Goal: Communication & Community: Answer question/provide support

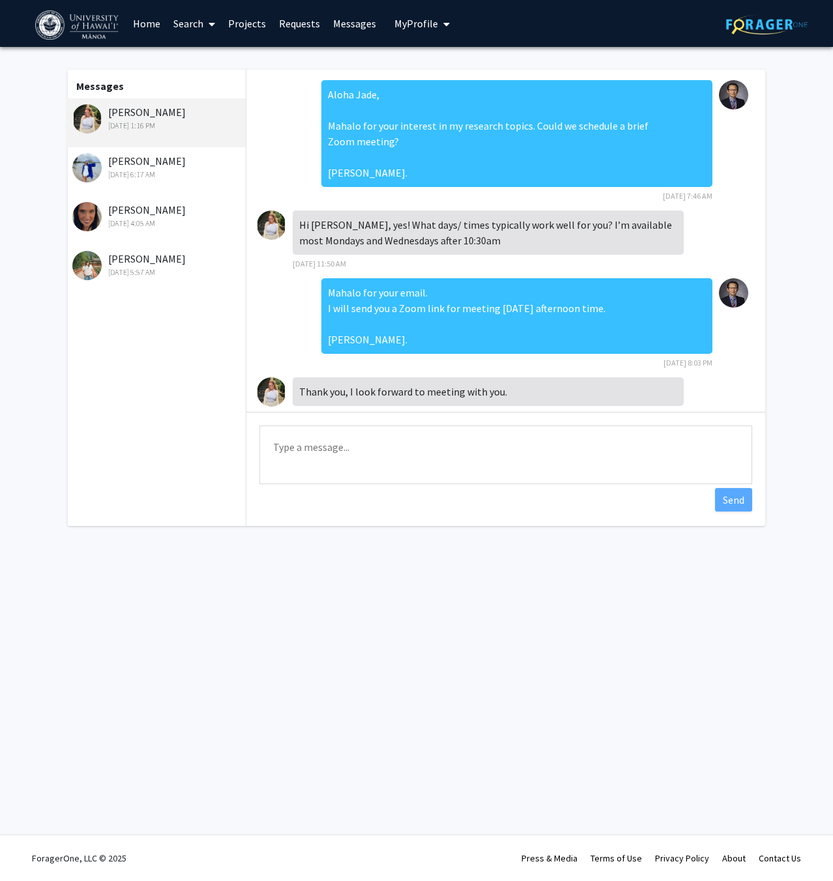
click at [89, 116] on img at bounding box center [86, 118] width 29 height 29
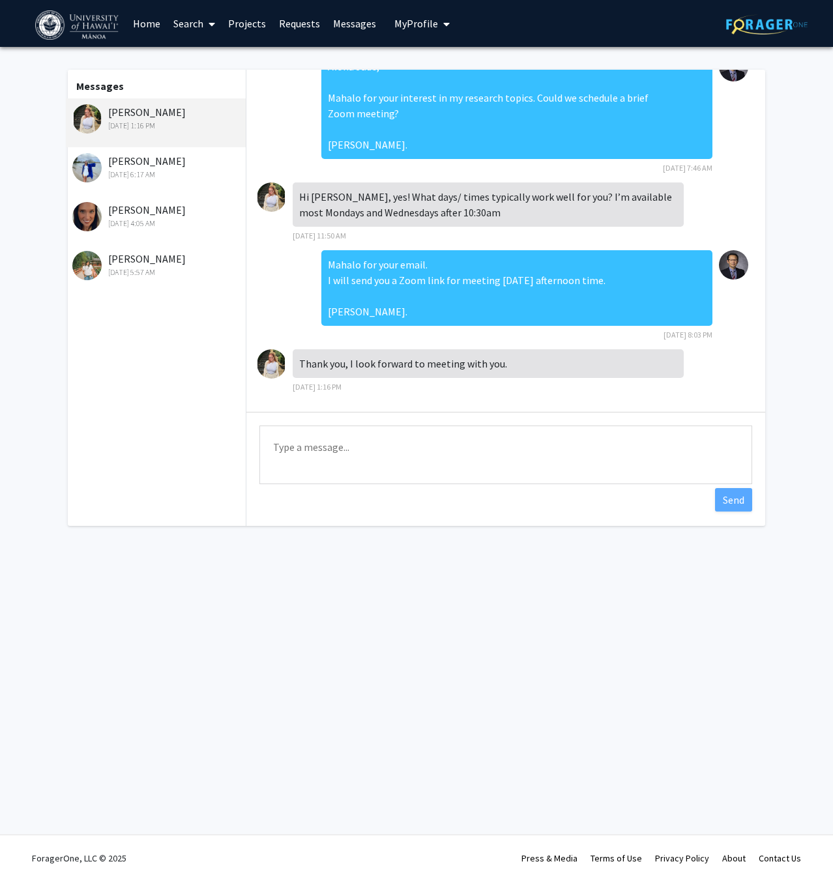
click at [158, 159] on div "[PERSON_NAME] [DATE] 6:17 AM" at bounding box center [157, 166] width 170 height 27
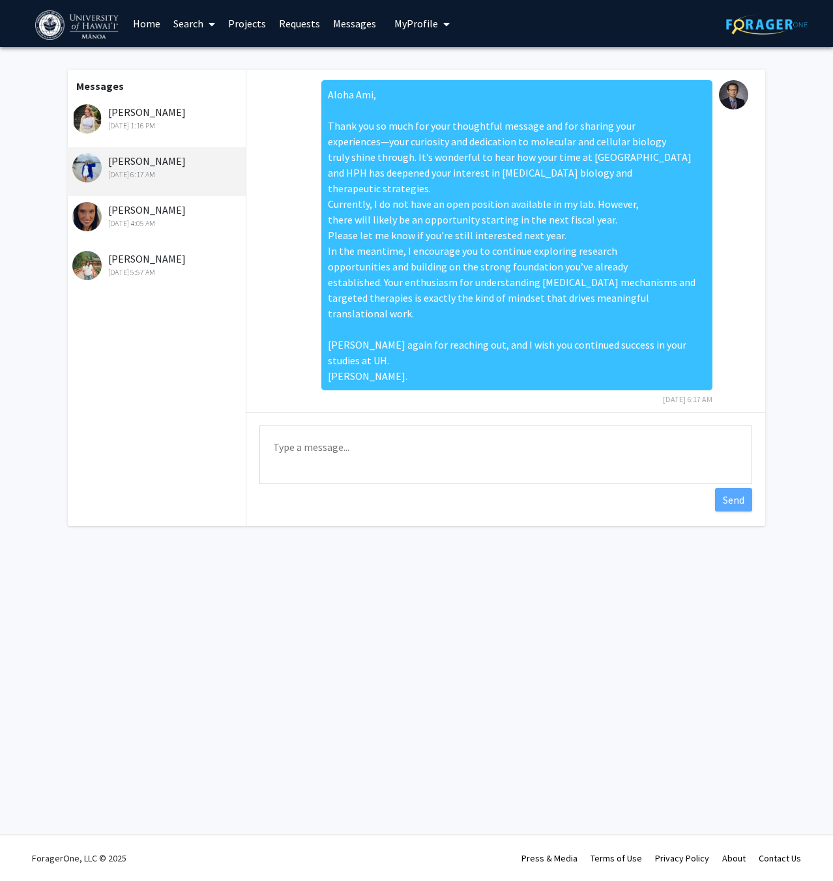
scroll to position [12, 0]
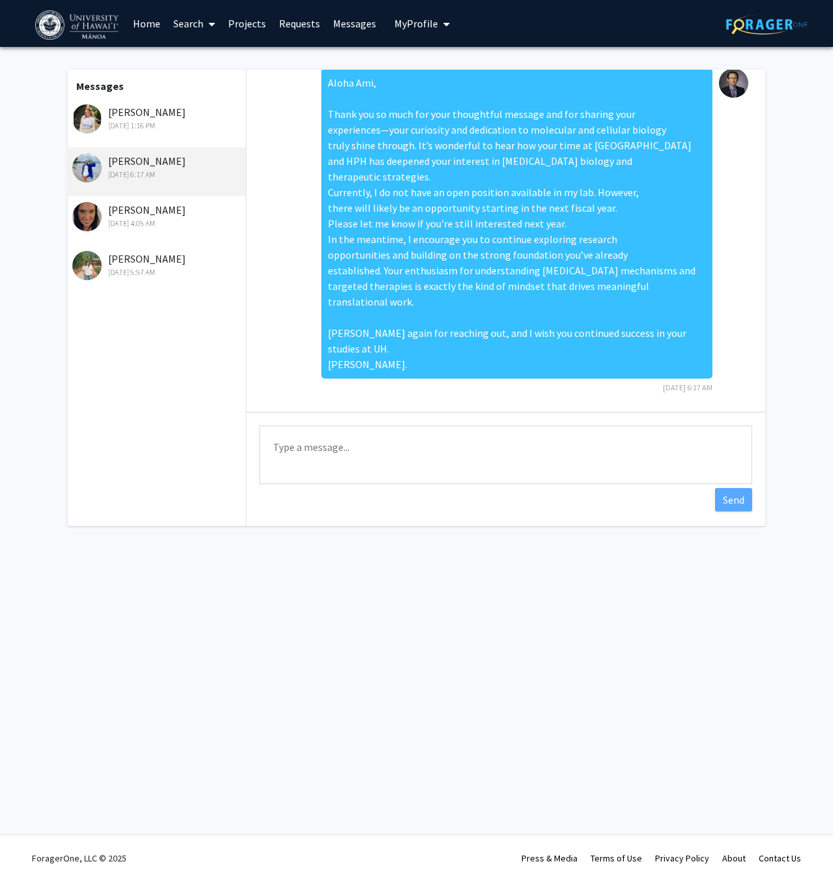
click at [153, 216] on div "[PERSON_NAME] [DATE] 4:05 AM" at bounding box center [157, 215] width 170 height 27
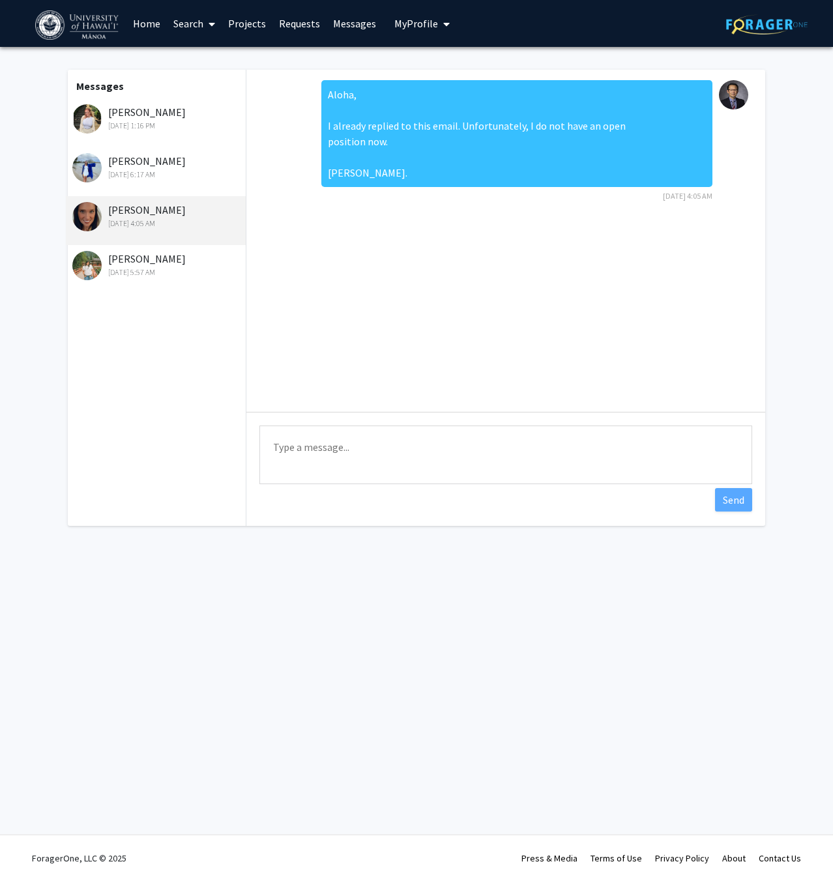
click at [155, 118] on div "[PERSON_NAME] [DATE] 1:16 PM" at bounding box center [157, 117] width 170 height 27
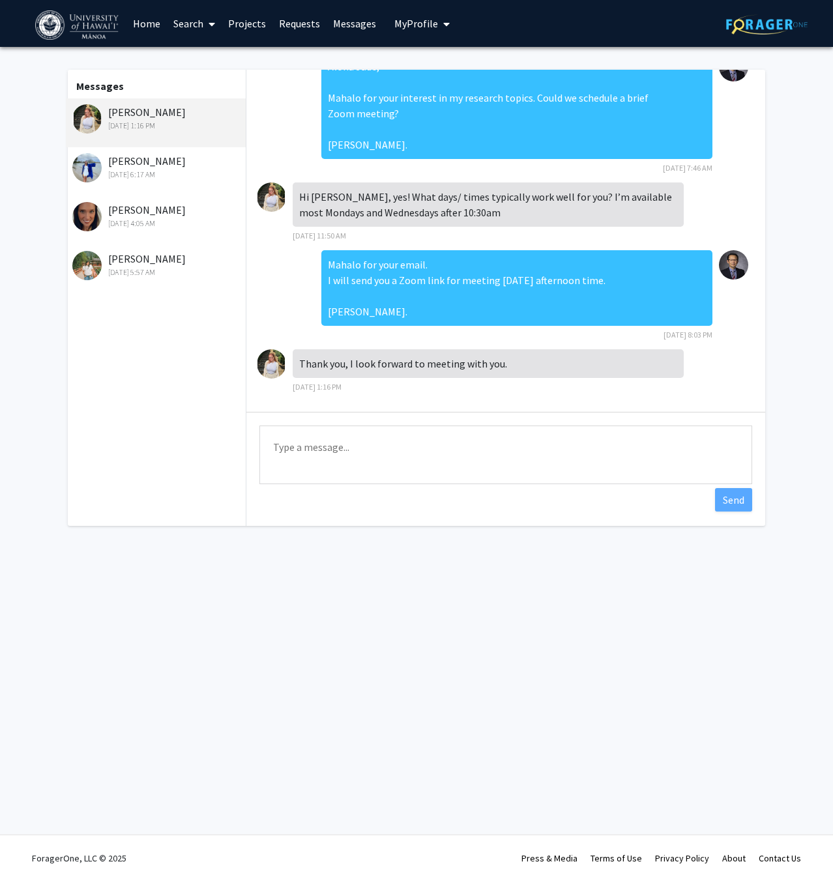
scroll to position [0, 0]
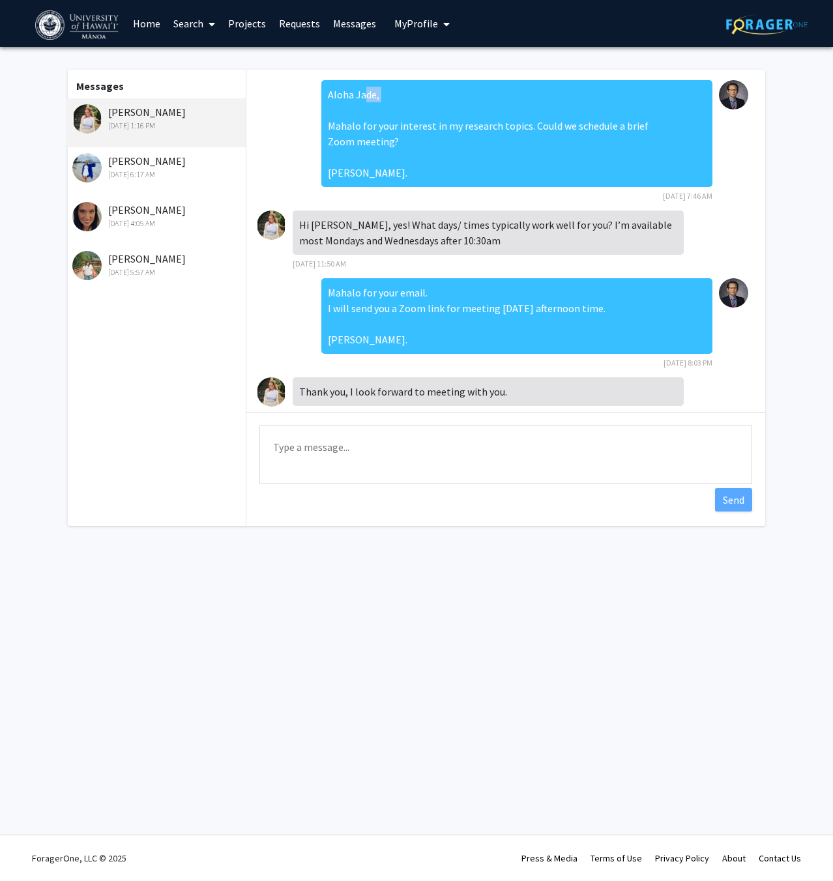
drag, startPoint x: 349, startPoint y: 95, endPoint x: 370, endPoint y: 93, distance: 20.3
click at [370, 93] on div "Aloha Jade, Mahalo for your interest in my research topics. Could we schedule a…" at bounding box center [516, 133] width 391 height 107
drag, startPoint x: 347, startPoint y: 95, endPoint x: 366, endPoint y: 93, distance: 19.0
click at [366, 93] on div "Aloha Jade, Mahalo for your interest in my research topics. Could we schedule a…" at bounding box center [516, 133] width 391 height 107
copy div "[PERSON_NAME]"
